Goal: Navigation & Orientation: Find specific page/section

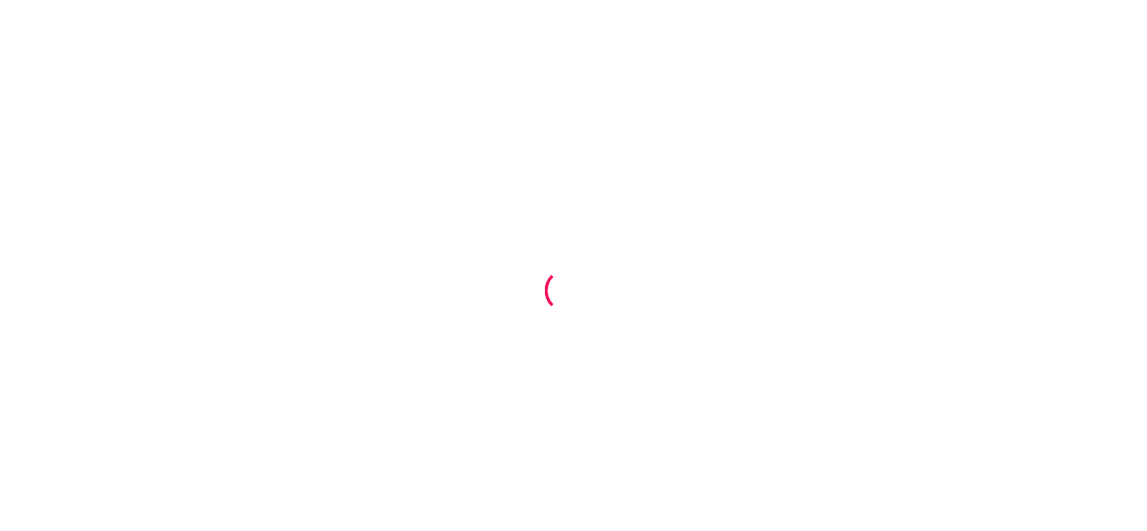
click at [770, 152] on div at bounding box center [573, 265] width 1147 height 531
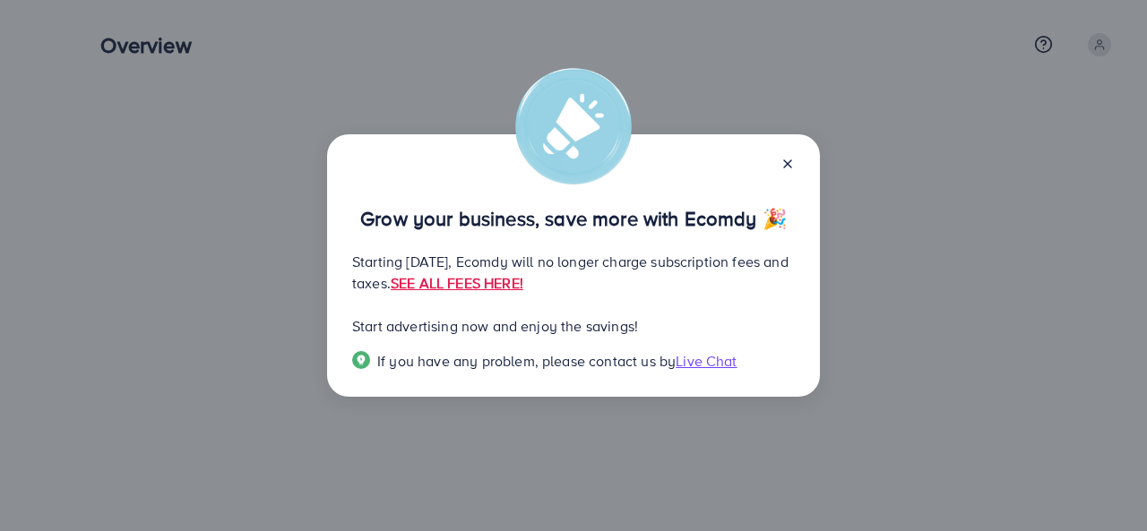
click at [790, 157] on icon at bounding box center [787, 164] width 14 height 14
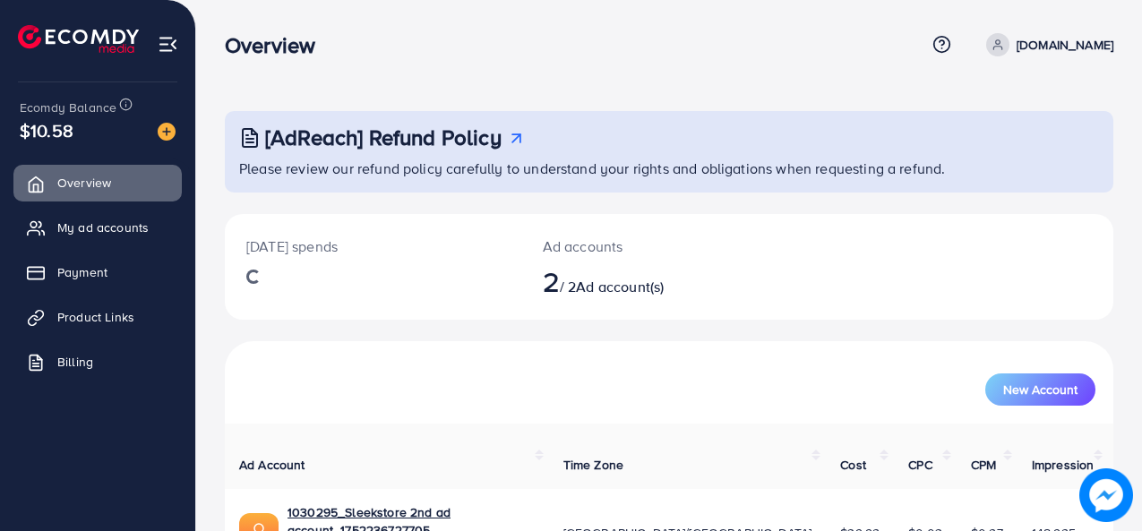
click at [739, 84] on div "[AdReach] Refund Policy Please review our refund policy carefully to understand…" at bounding box center [669, 362] width 946 height 724
click at [129, 217] on link "My ad accounts" at bounding box center [97, 228] width 168 height 36
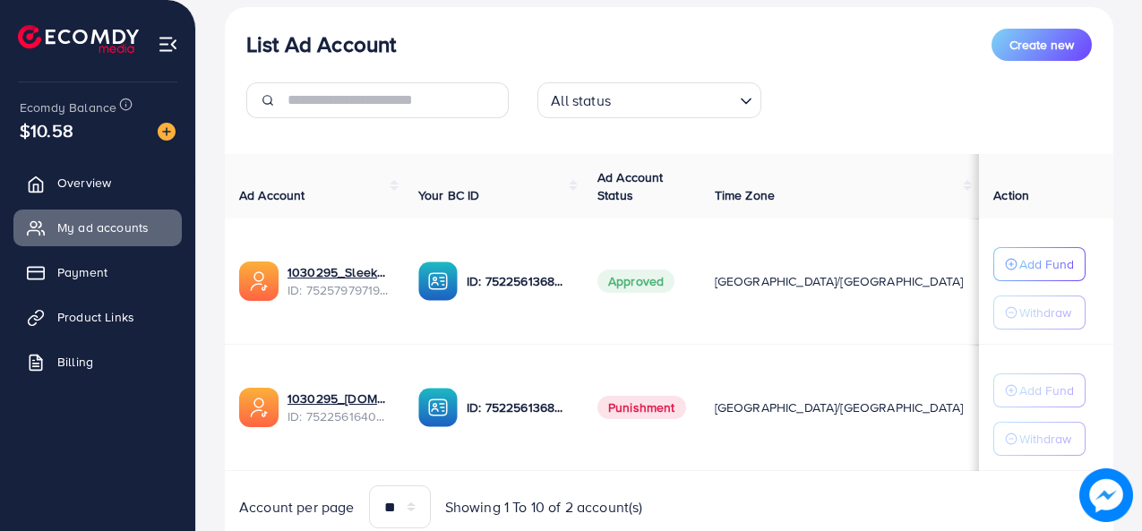
scroll to position [277, 0]
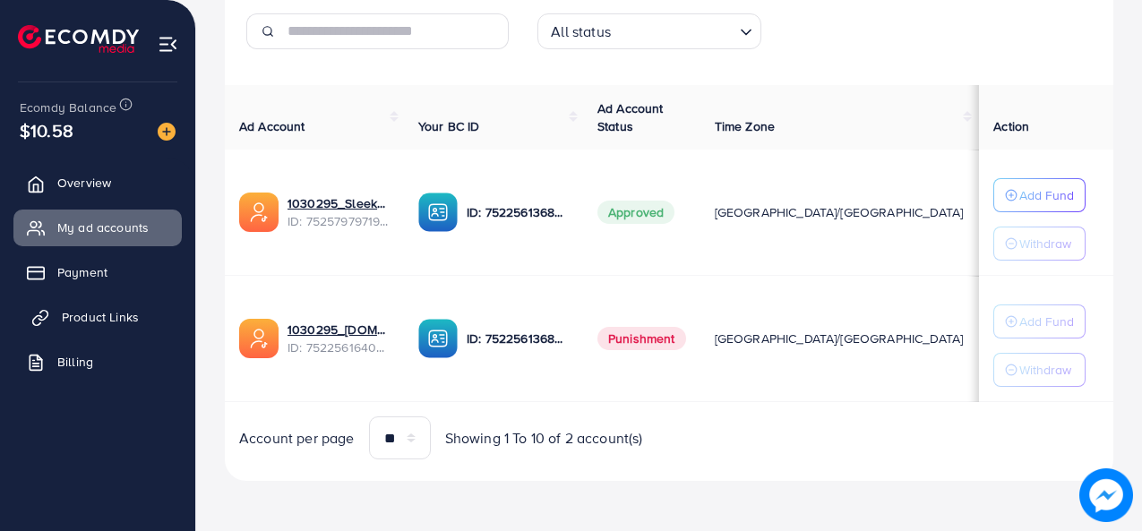
click at [105, 301] on link "Product Links" at bounding box center [97, 317] width 168 height 36
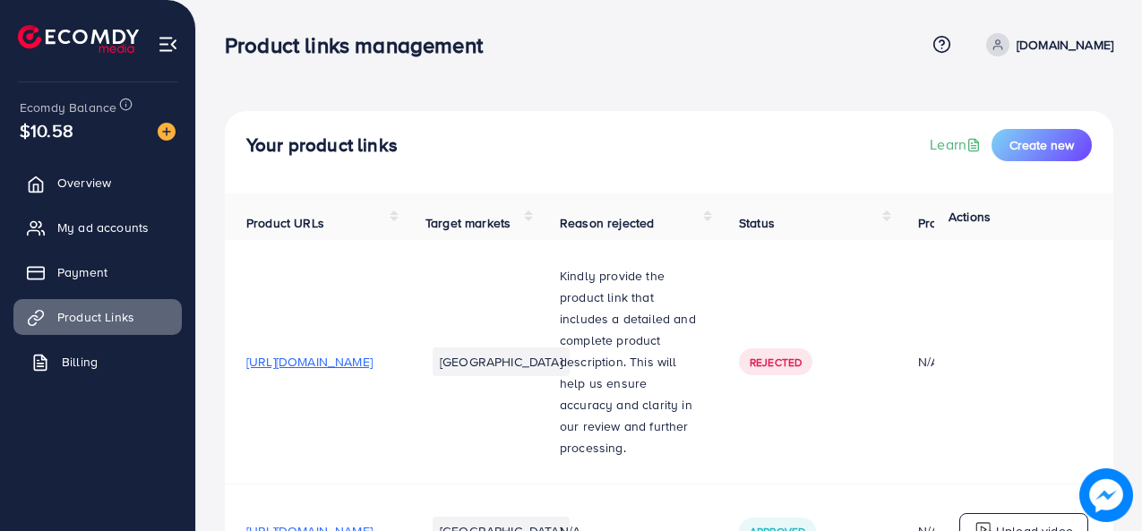
click at [82, 372] on link "Billing" at bounding box center [97, 362] width 168 height 36
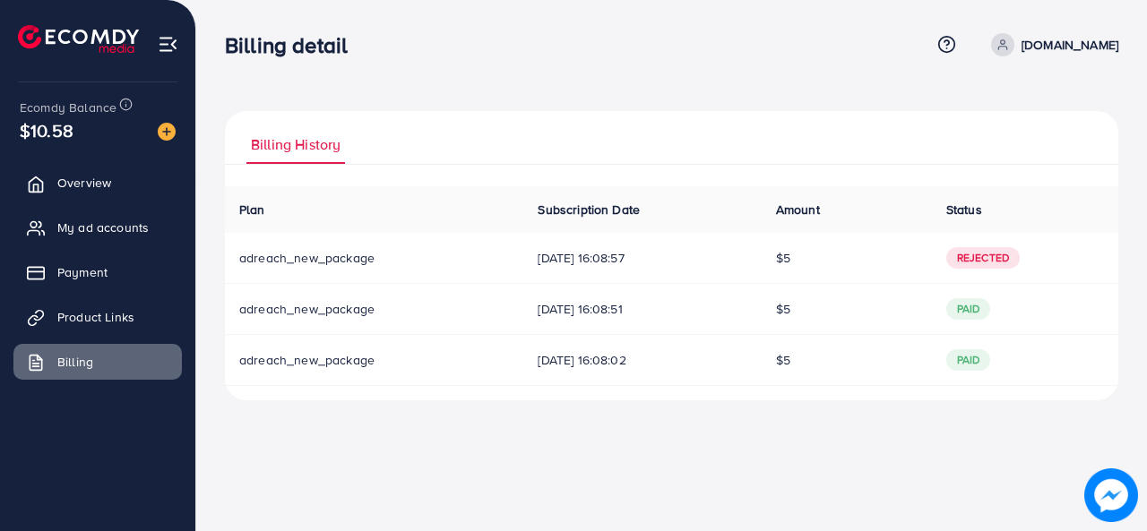
click at [996, 263] on span "Rejected" at bounding box center [982, 258] width 73 height 22
drag, startPoint x: 992, startPoint y: 257, endPoint x: 885, endPoint y: 267, distance: 107.1
click at [991, 257] on span "Rejected" at bounding box center [982, 258] width 73 height 22
click at [108, 278] on span "Payment" at bounding box center [87, 272] width 50 height 18
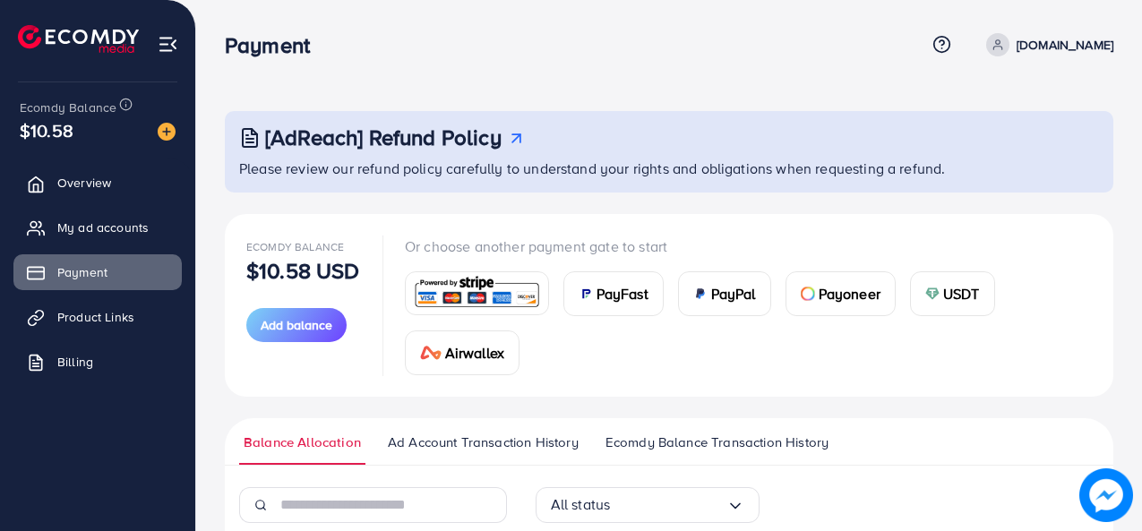
scroll to position [119, 0]
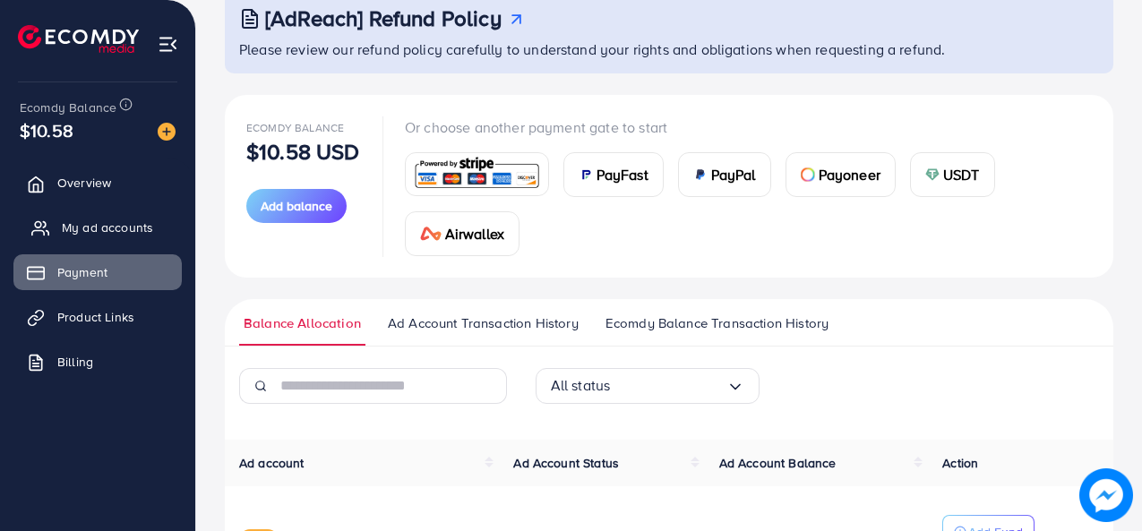
click at [131, 230] on span "My ad accounts" at bounding box center [107, 228] width 91 height 18
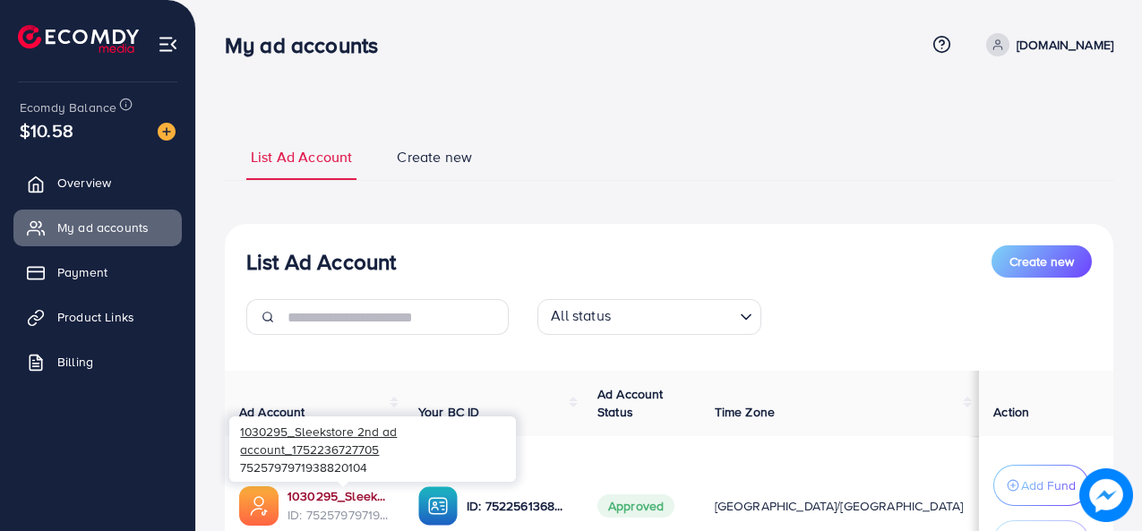
click at [359, 496] on link "1030295_Sleekstore 2nd ad account_1752236727705" at bounding box center [339, 496] width 102 height 18
